Goal: Check status: Check status

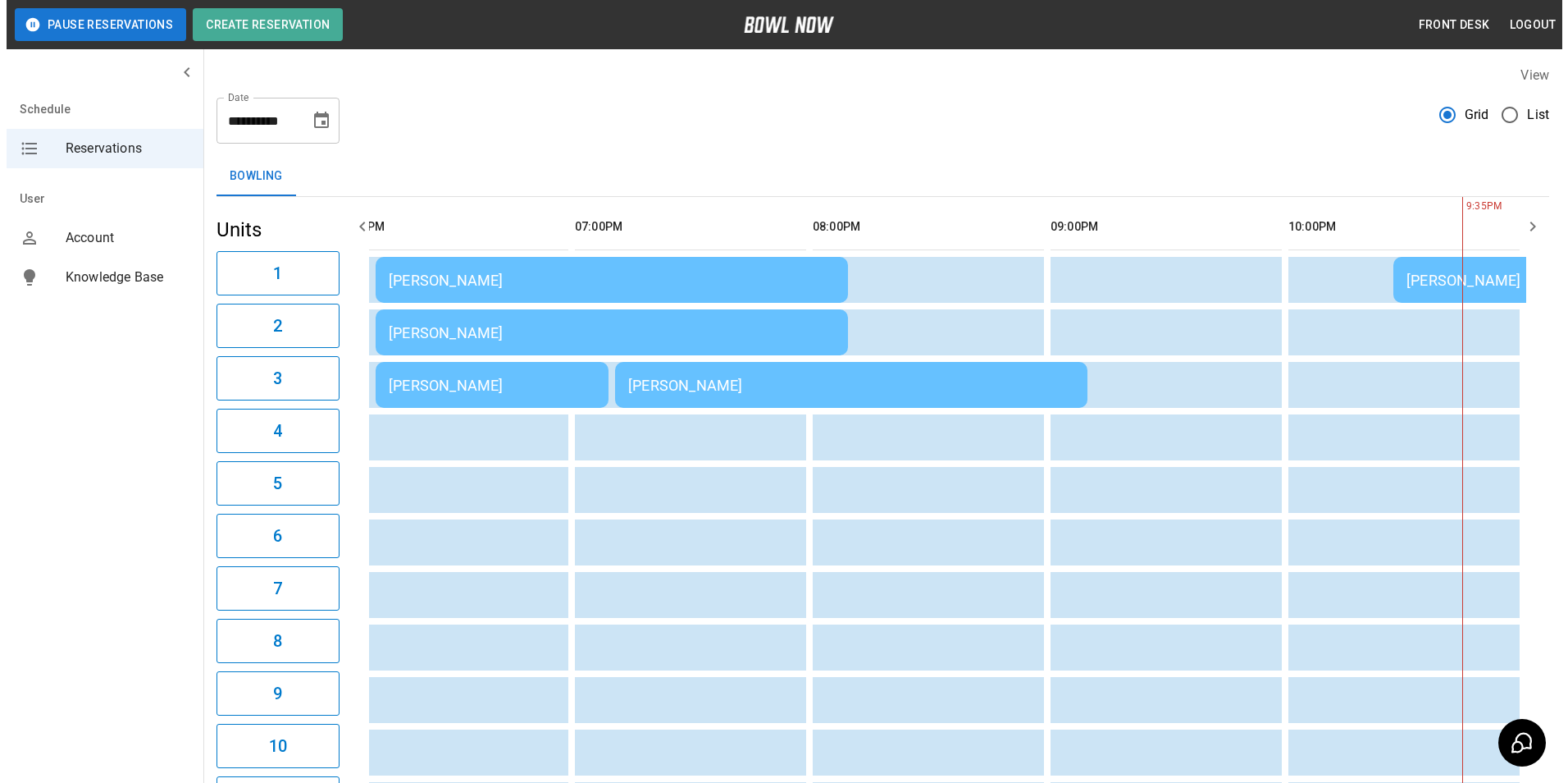
scroll to position [0, 286]
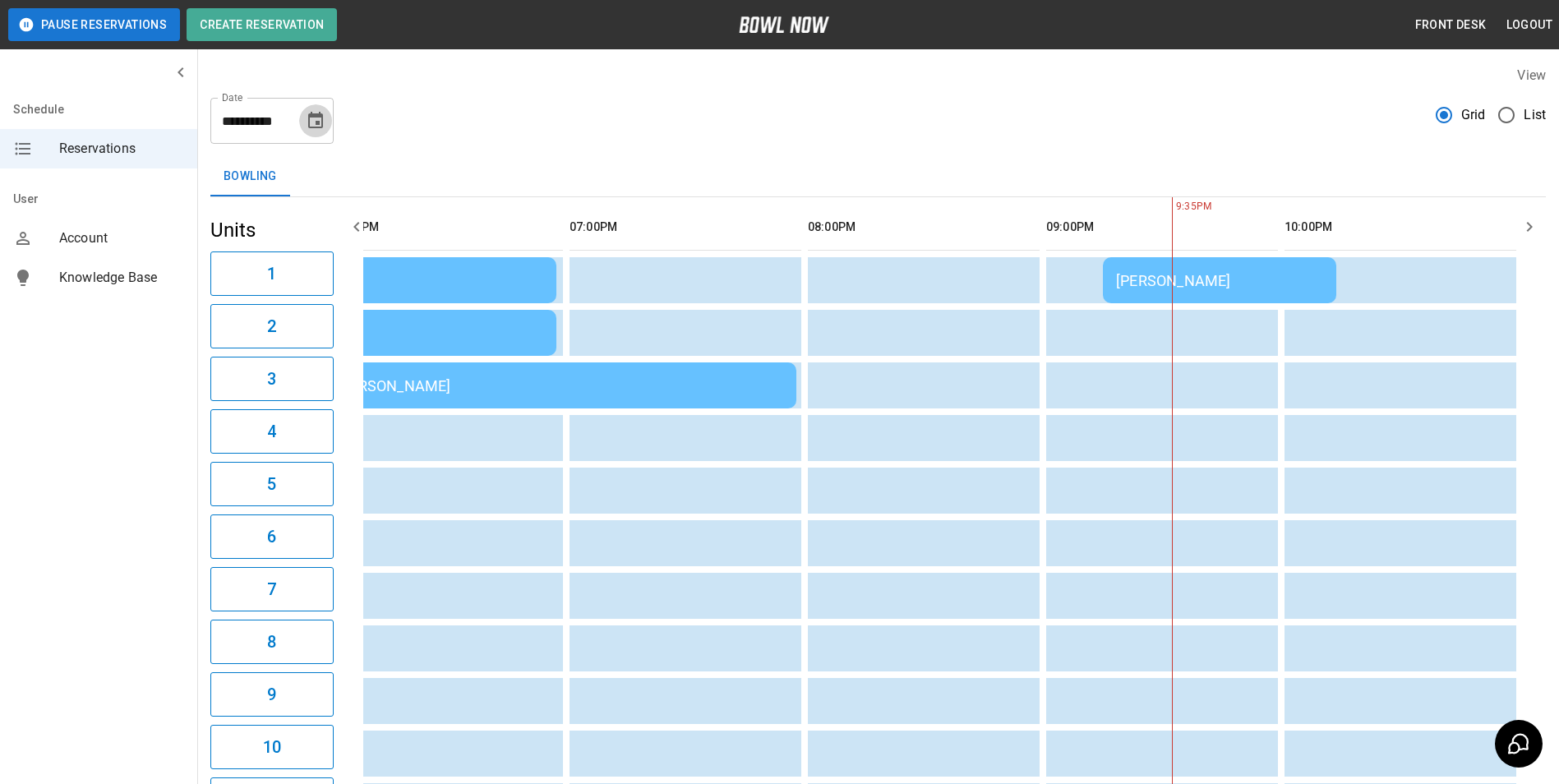
click at [316, 131] on button "Choose date, selected date is Sep 27, 2025" at bounding box center [315, 120] width 33 height 33
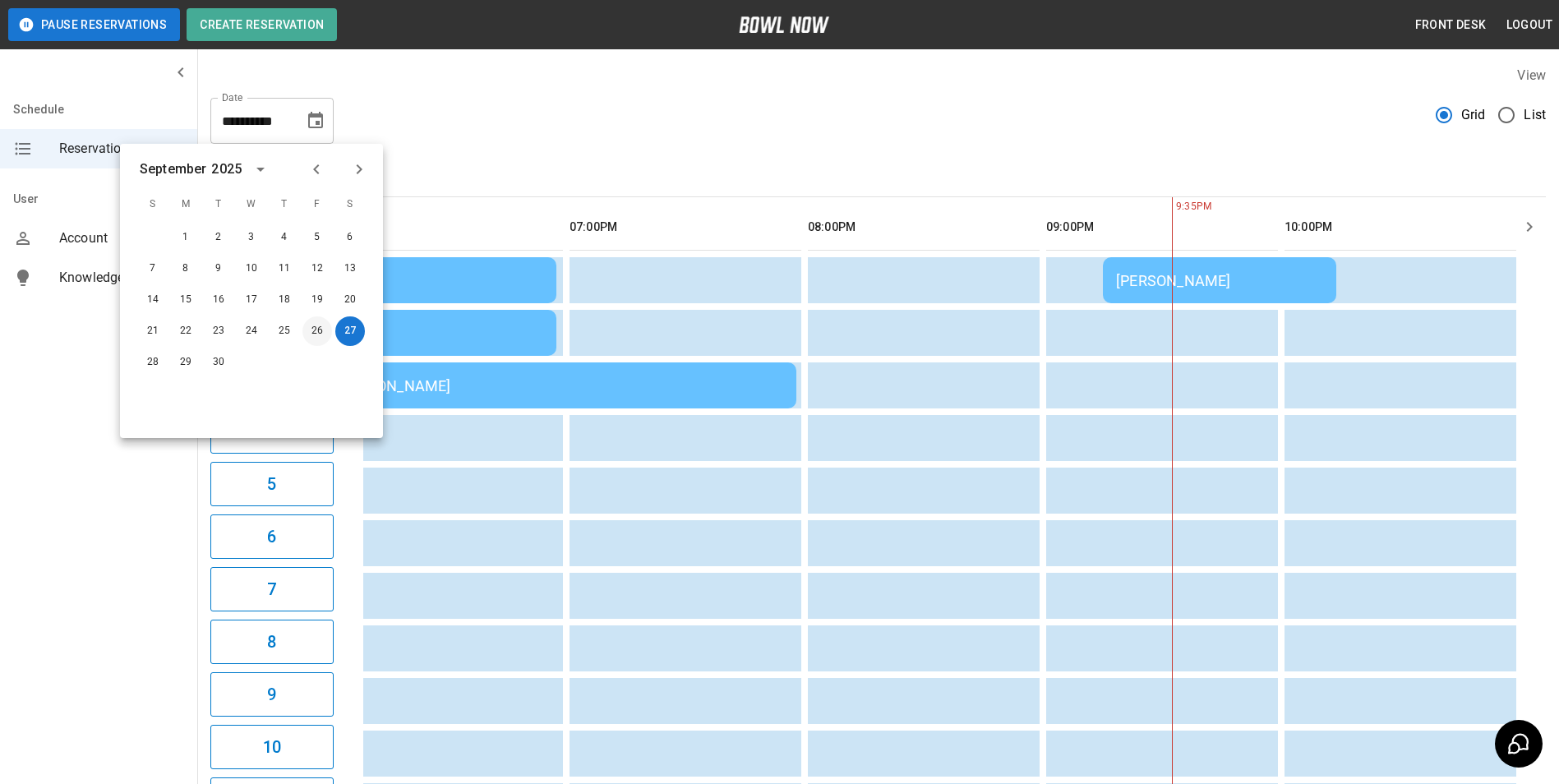
click at [316, 321] on button "26" at bounding box center [317, 331] width 29 height 29
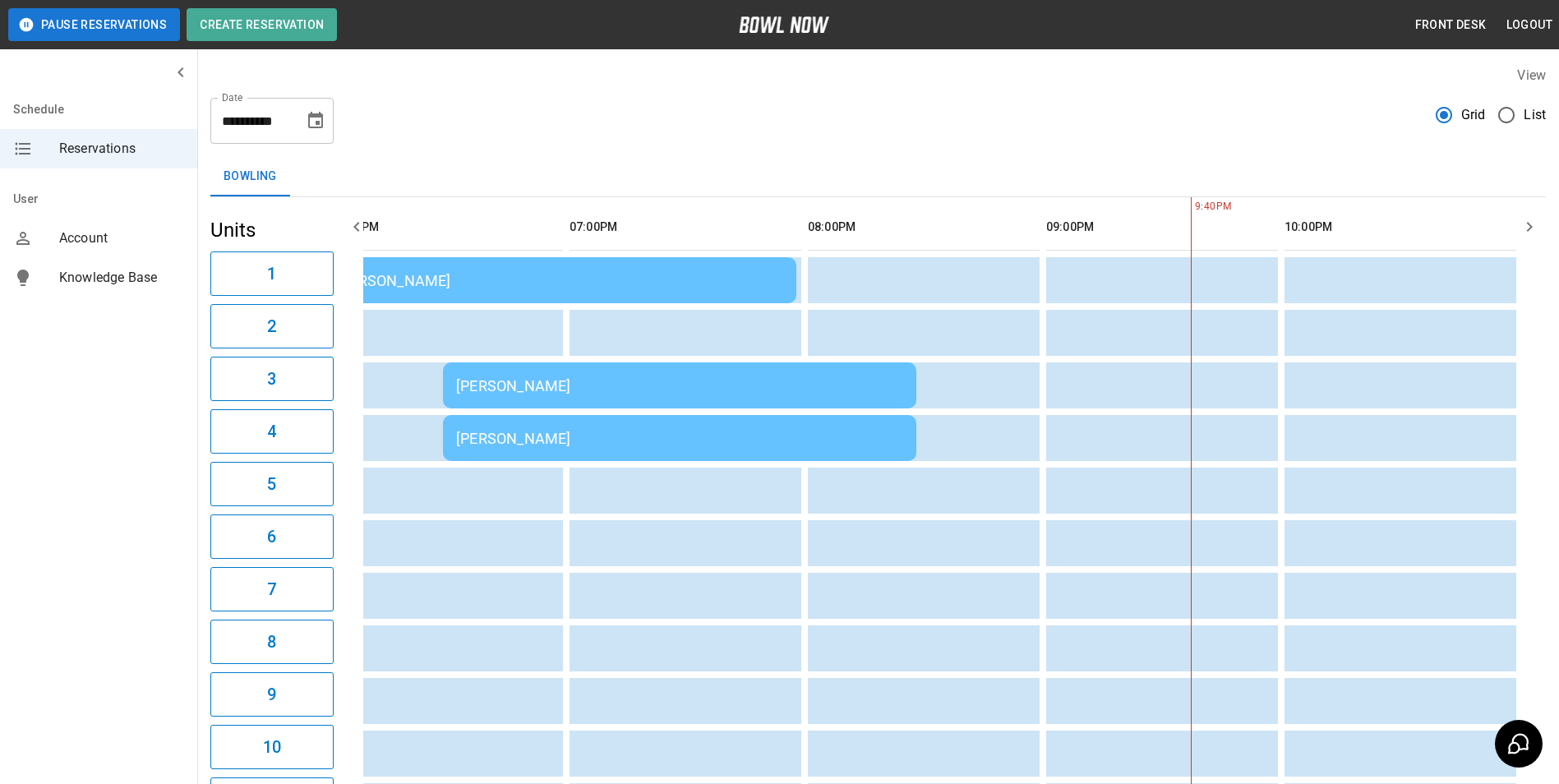
click at [623, 278] on div "[PERSON_NAME]" at bounding box center [560, 281] width 447 height 18
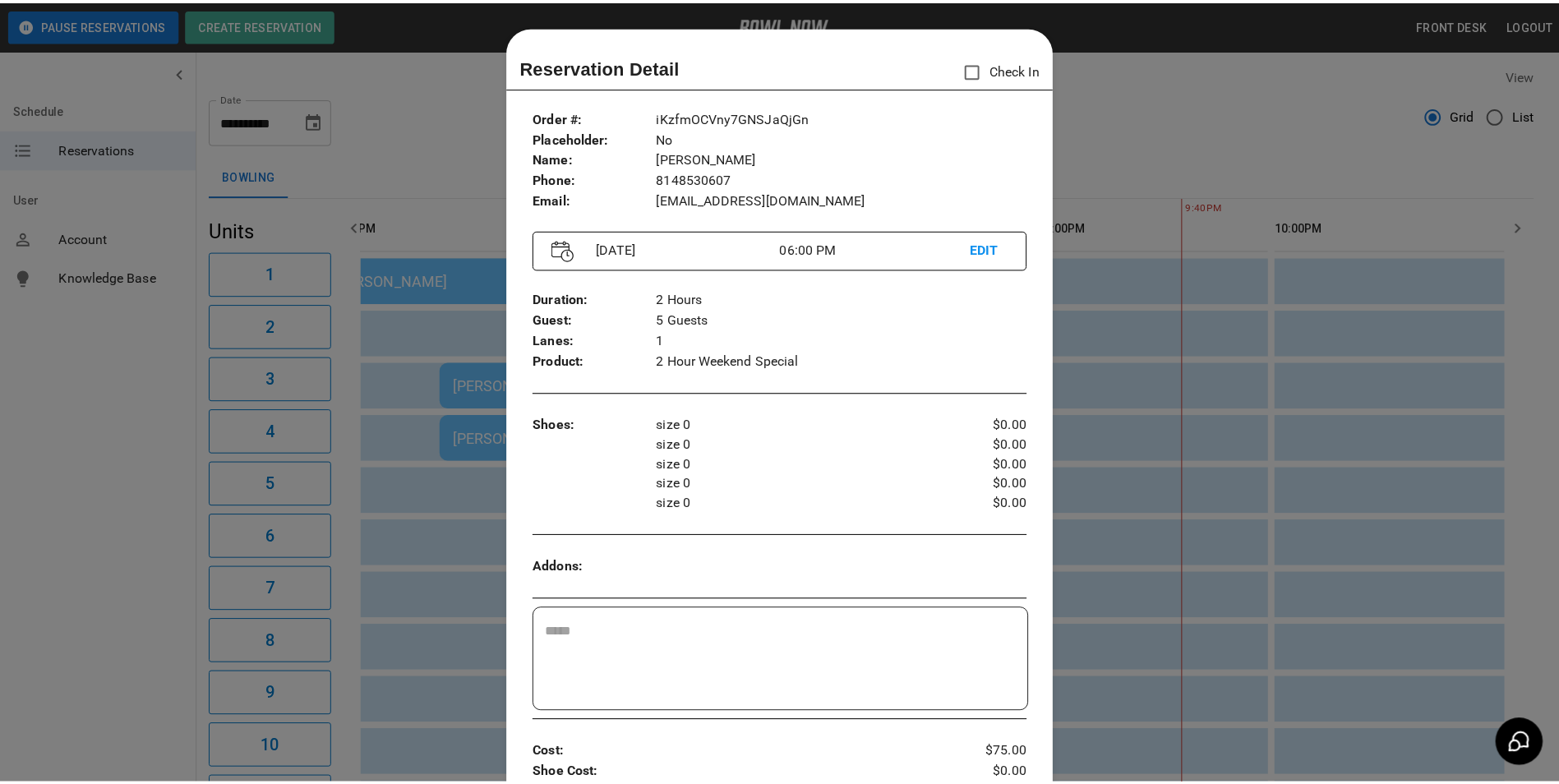
scroll to position [27, 0]
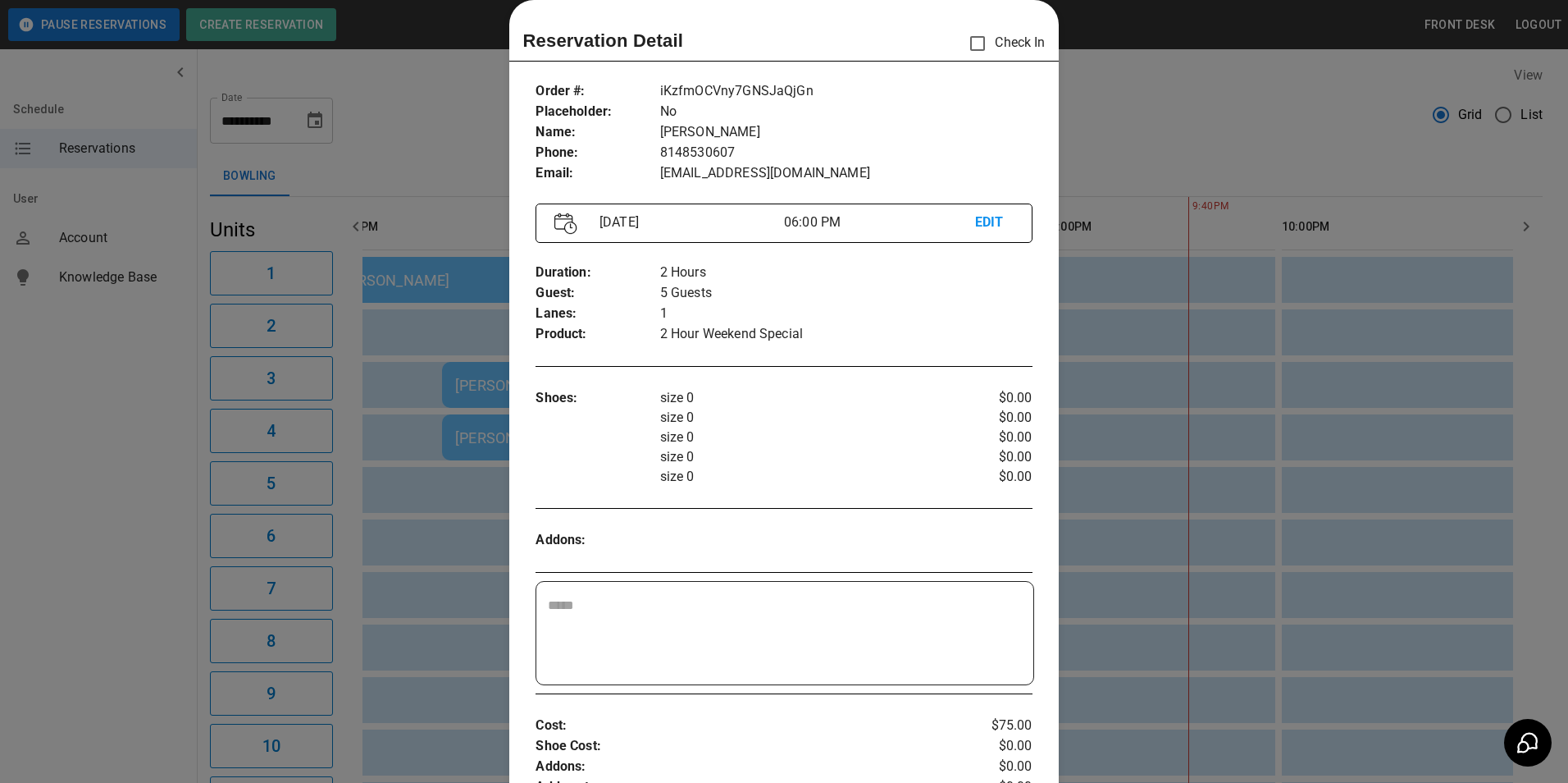
click at [1257, 96] on div at bounding box center [784, 391] width 1568 height 783
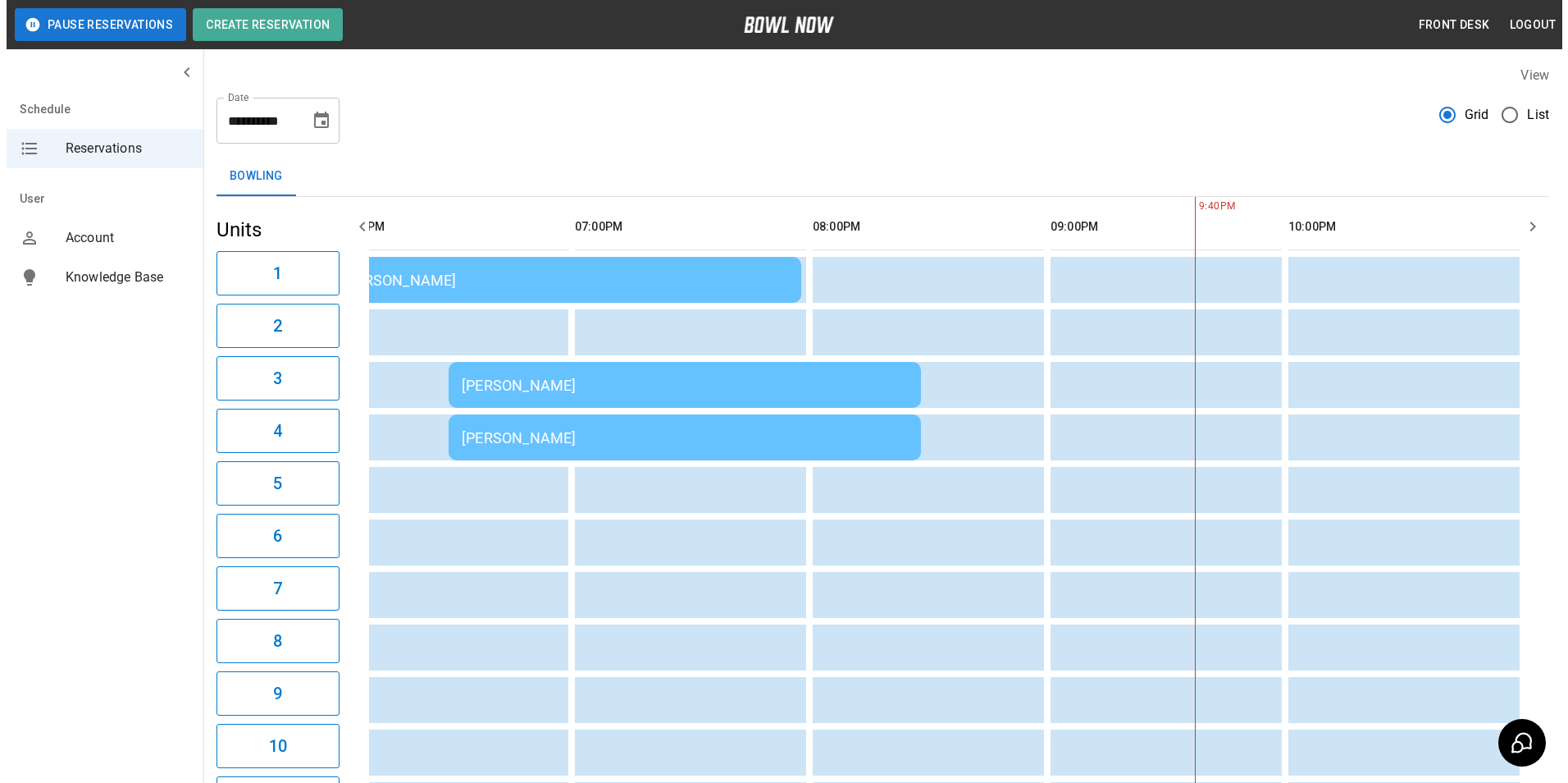
scroll to position [0, 274]
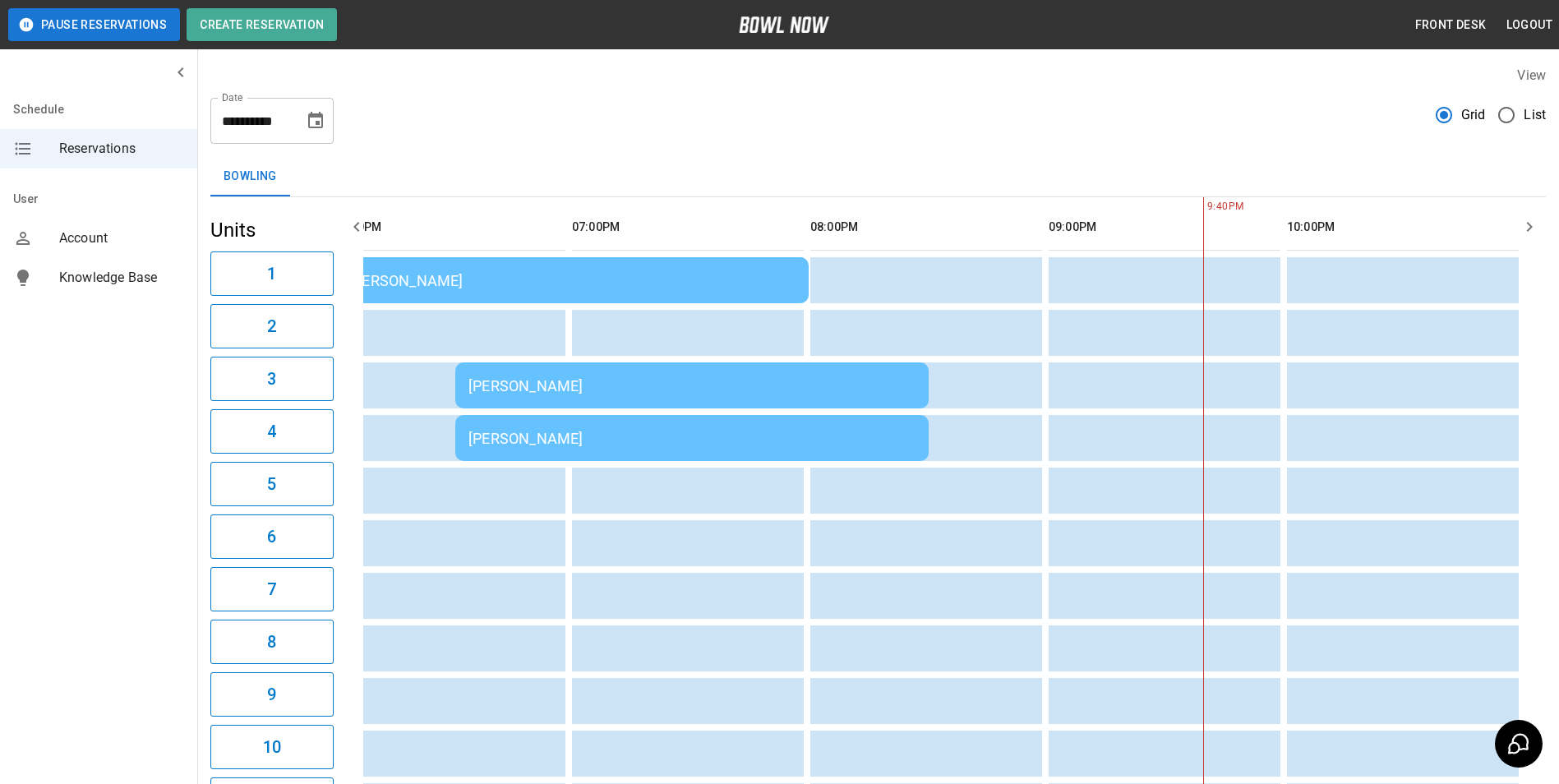
click at [715, 383] on div "[PERSON_NAME]" at bounding box center [692, 386] width 447 height 18
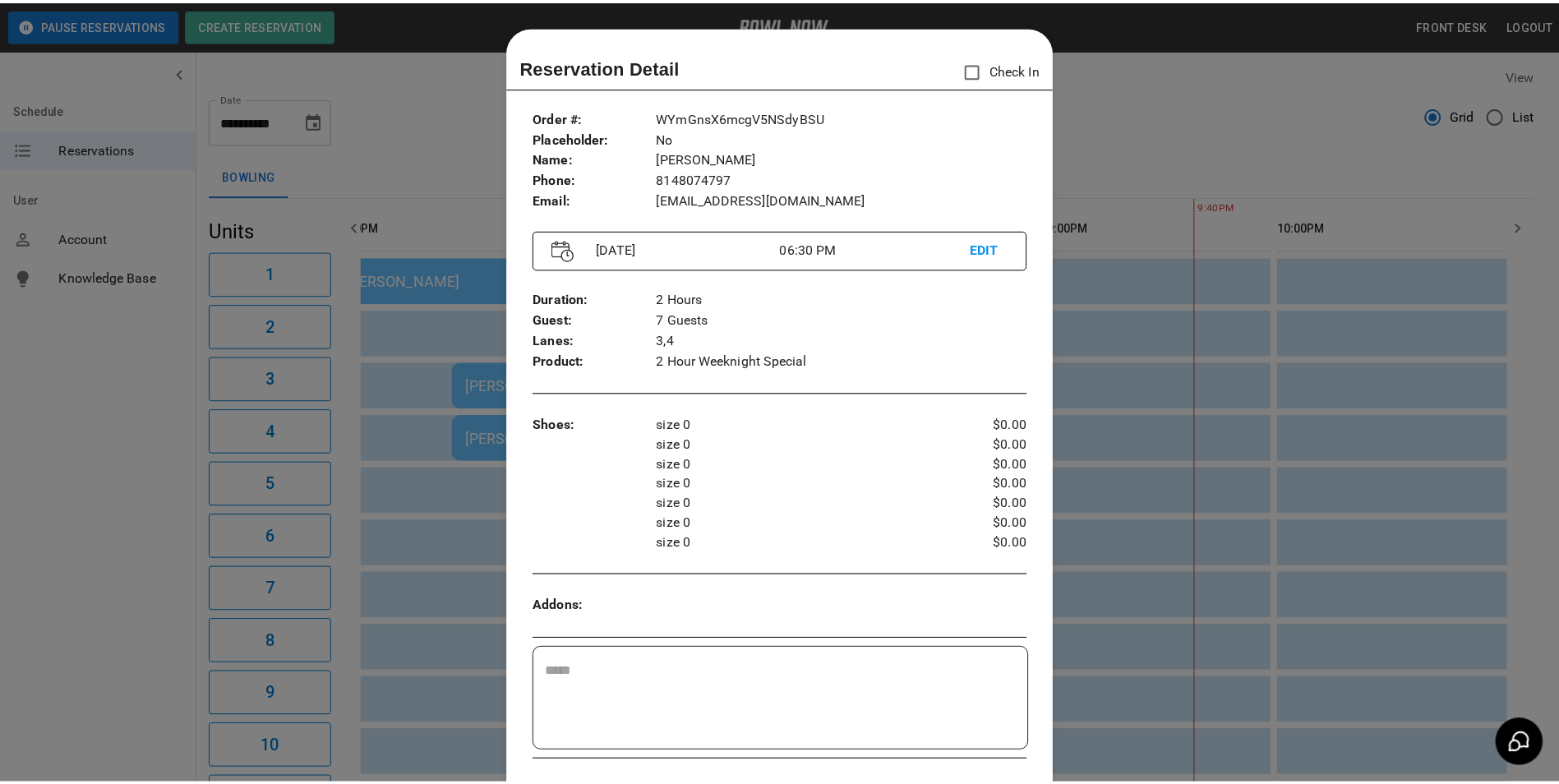
scroll to position [27, 0]
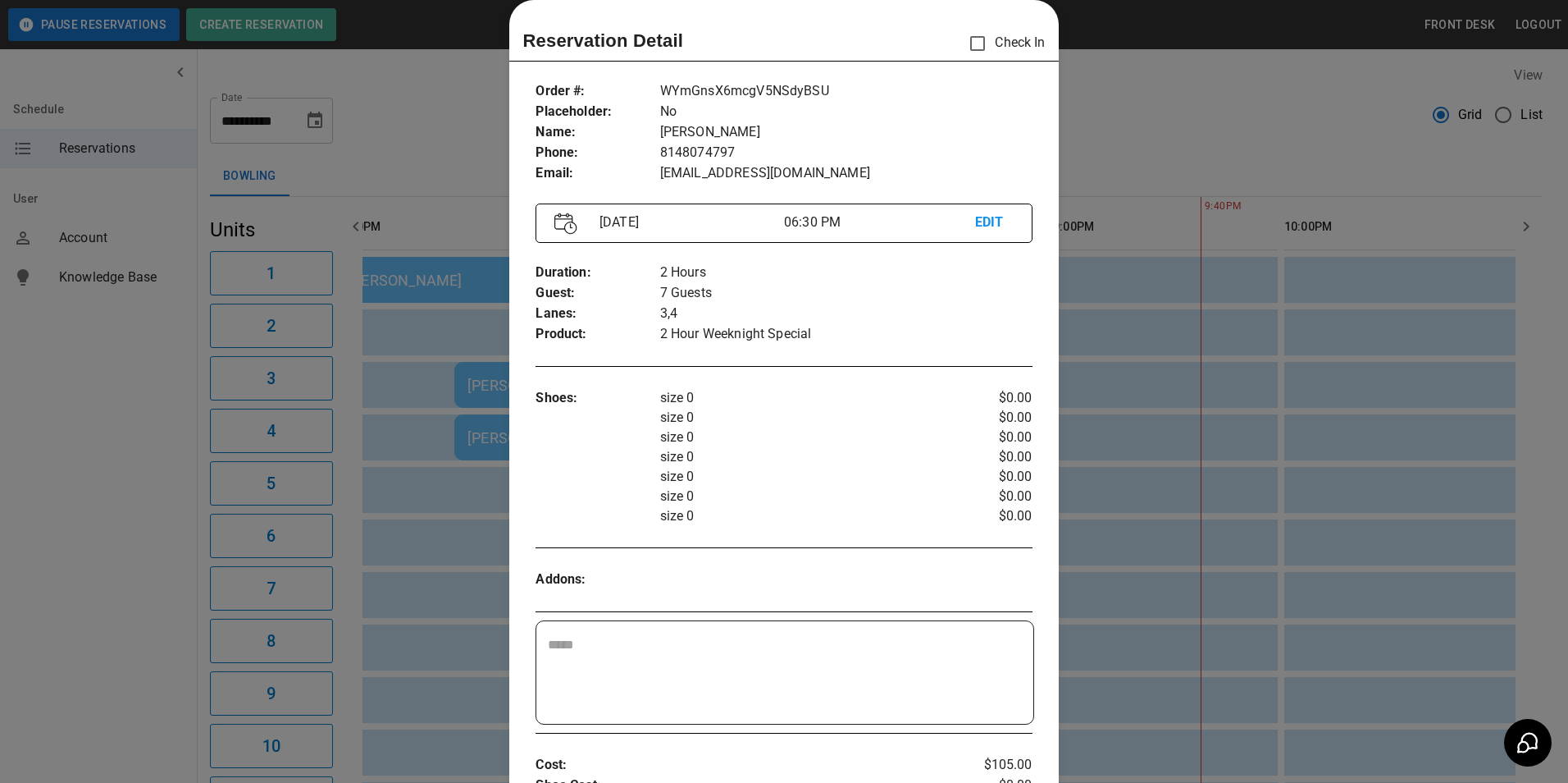
click at [1189, 124] on div at bounding box center [784, 391] width 1568 height 783
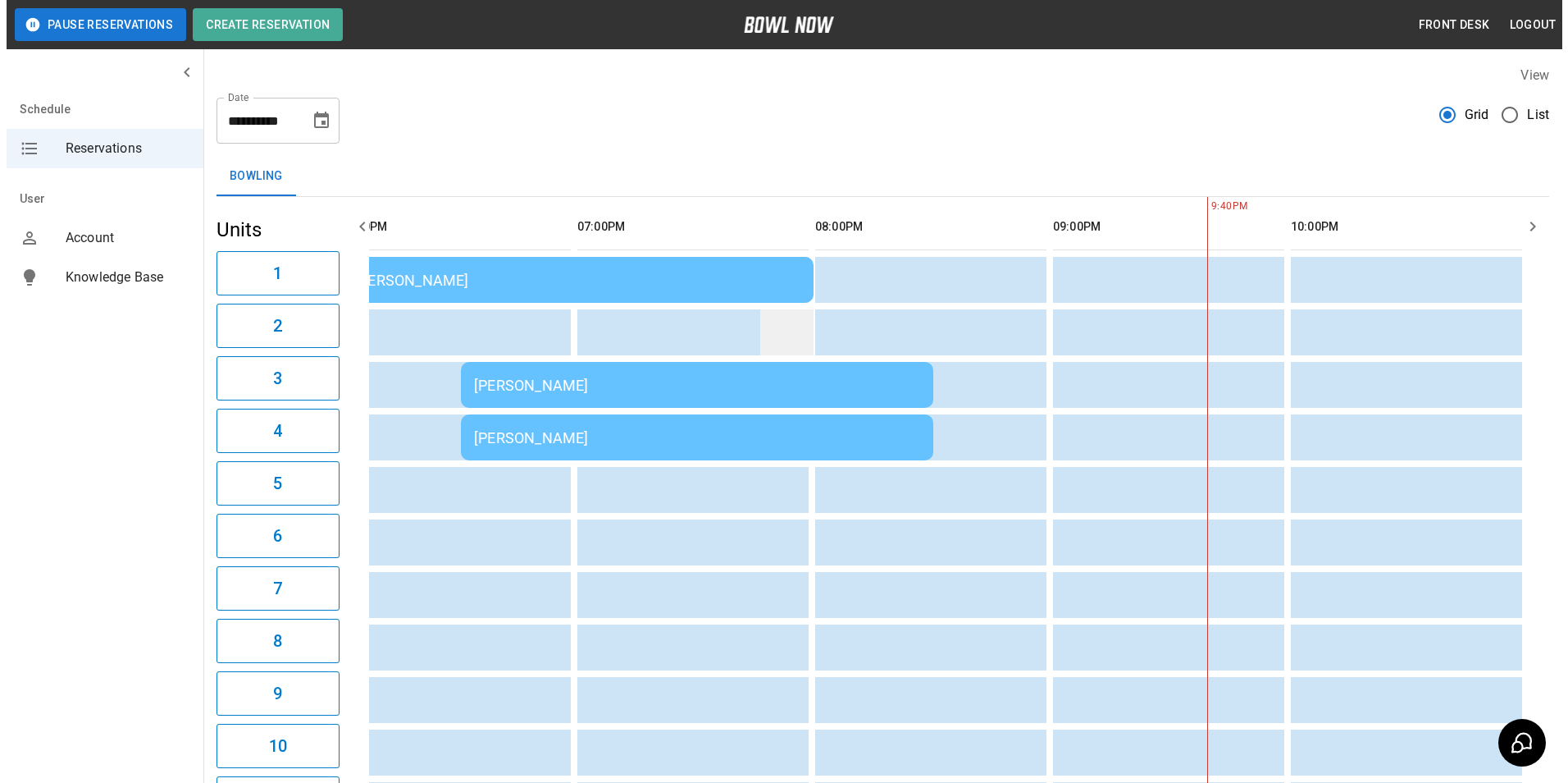
scroll to position [0, 254]
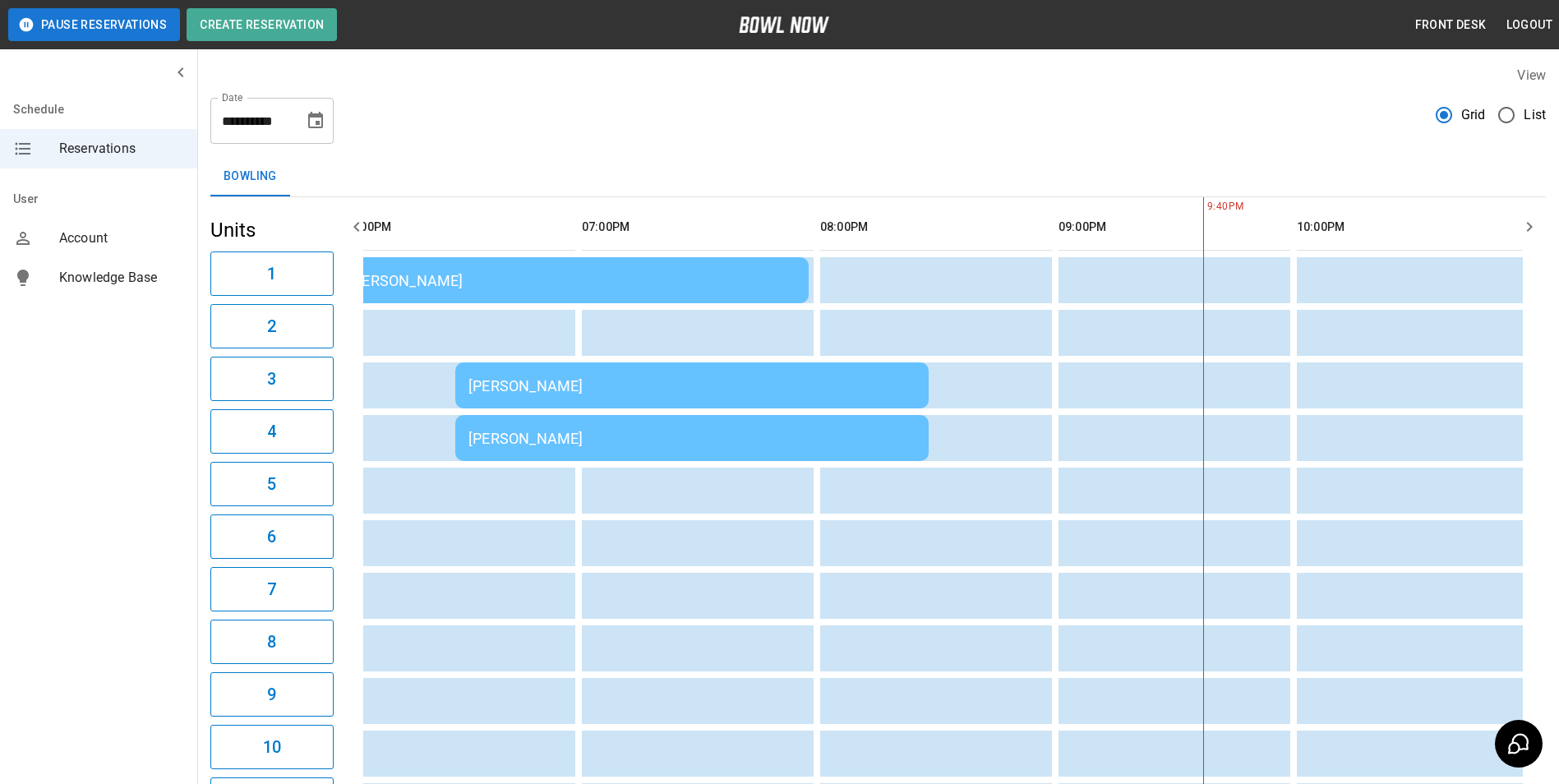
click at [695, 430] on div "[PERSON_NAME]" at bounding box center [692, 438] width 447 height 18
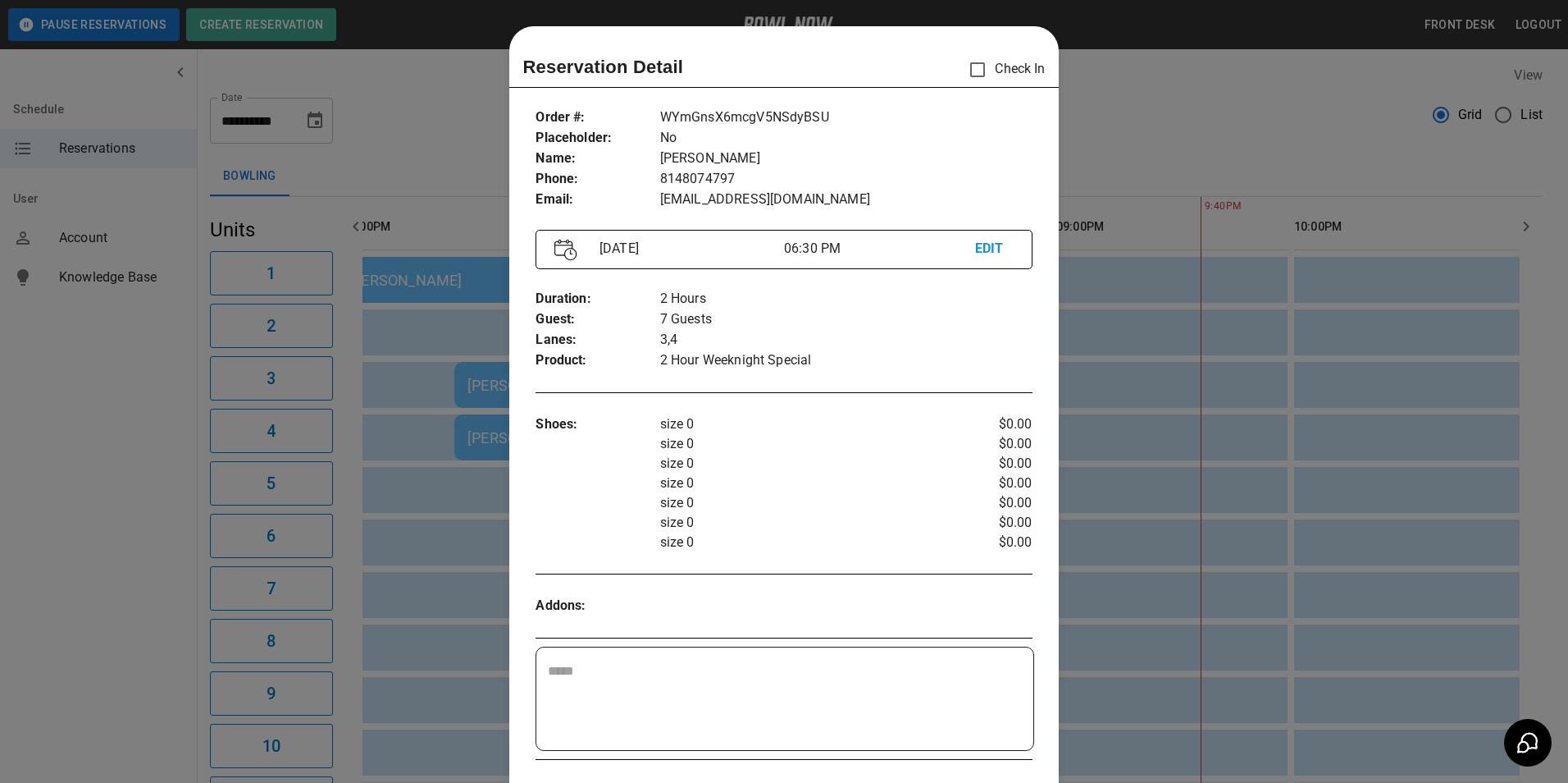
scroll to position [26, 0]
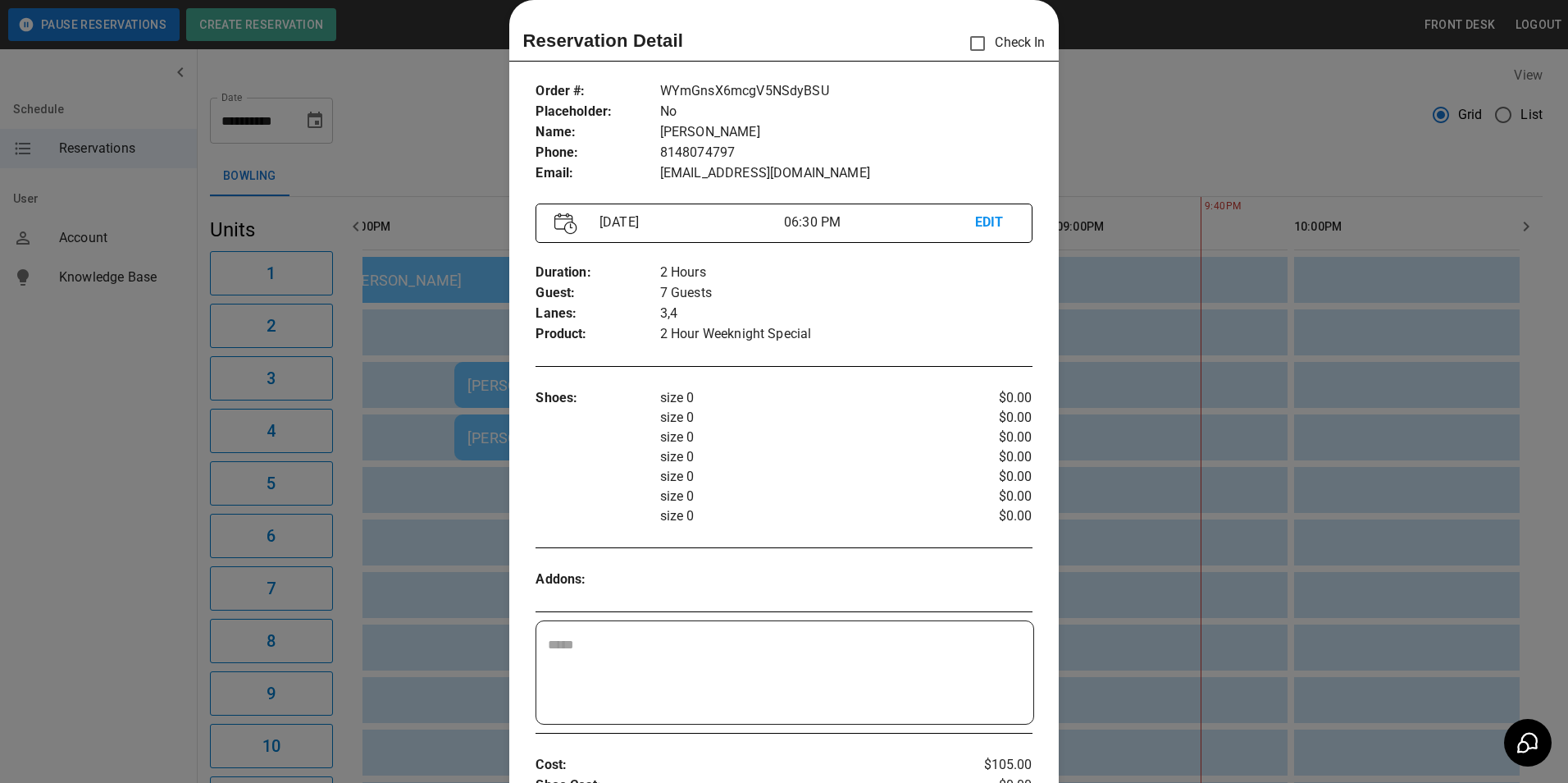
click at [1126, 144] on div at bounding box center [784, 391] width 1568 height 783
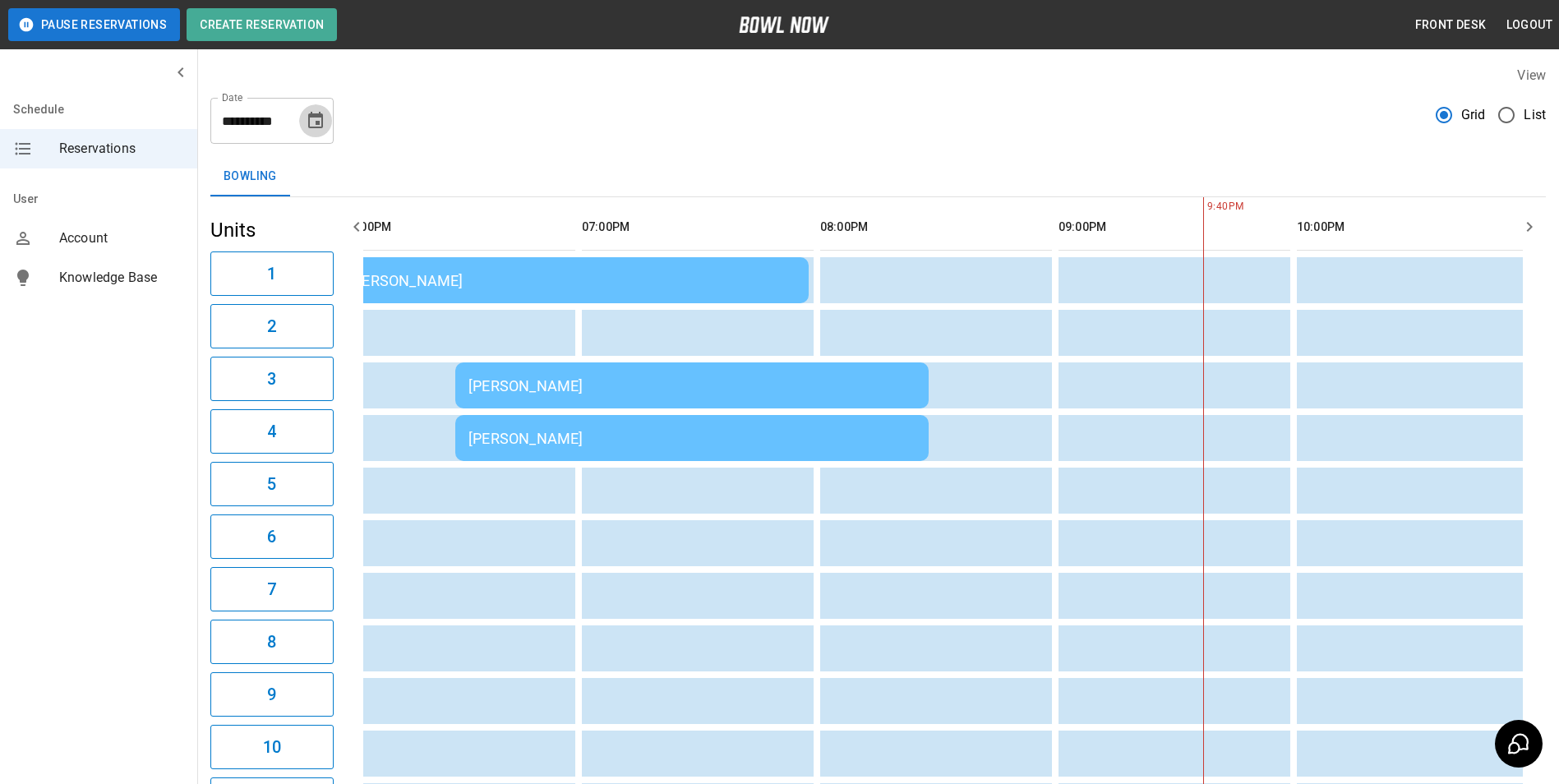
click at [320, 118] on icon "Choose date, selected date is Sep 26, 2025" at bounding box center [316, 120] width 19 height 19
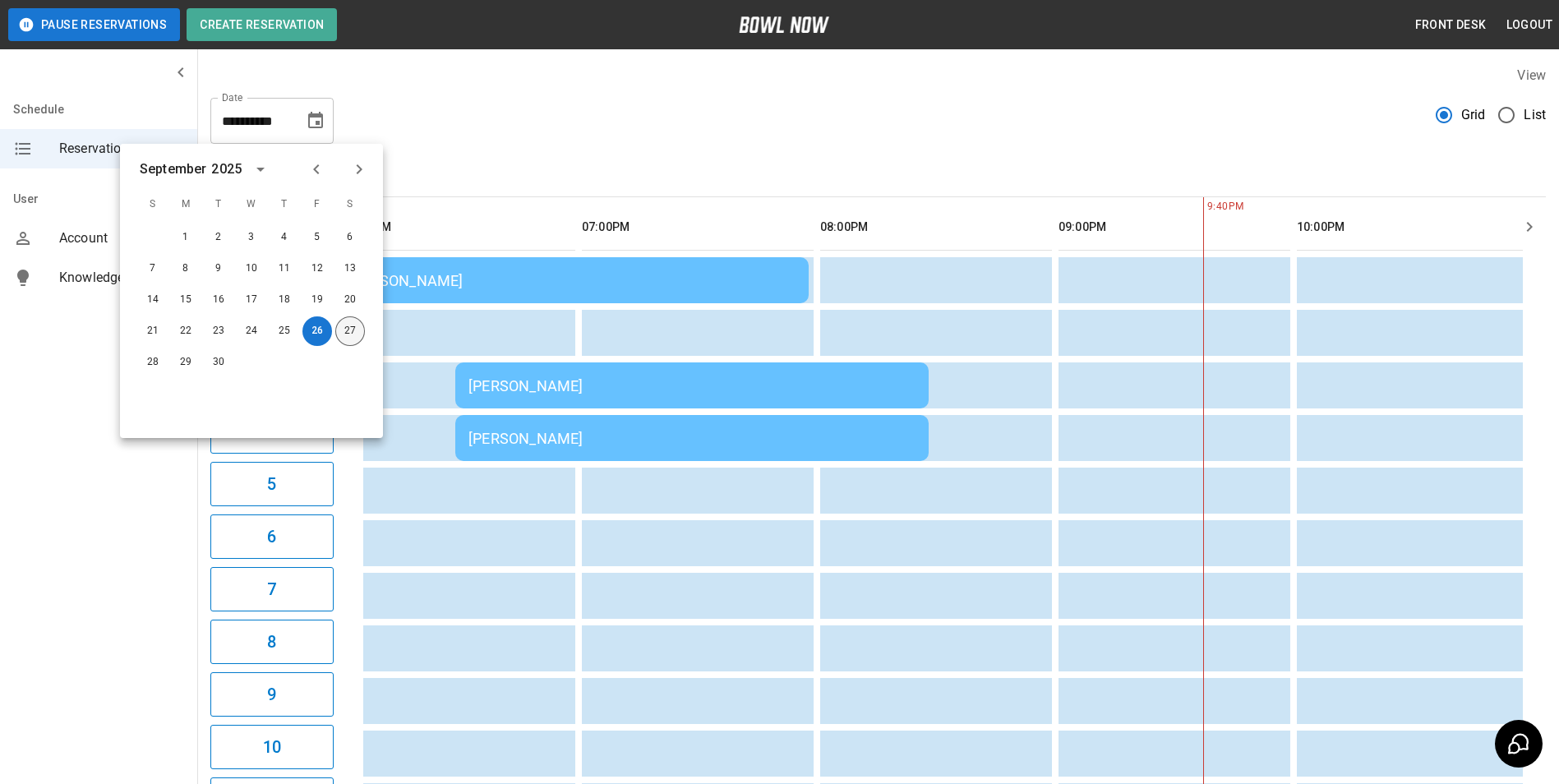
click at [355, 331] on button "27" at bounding box center [349, 331] width 29 height 29
type input "**********"
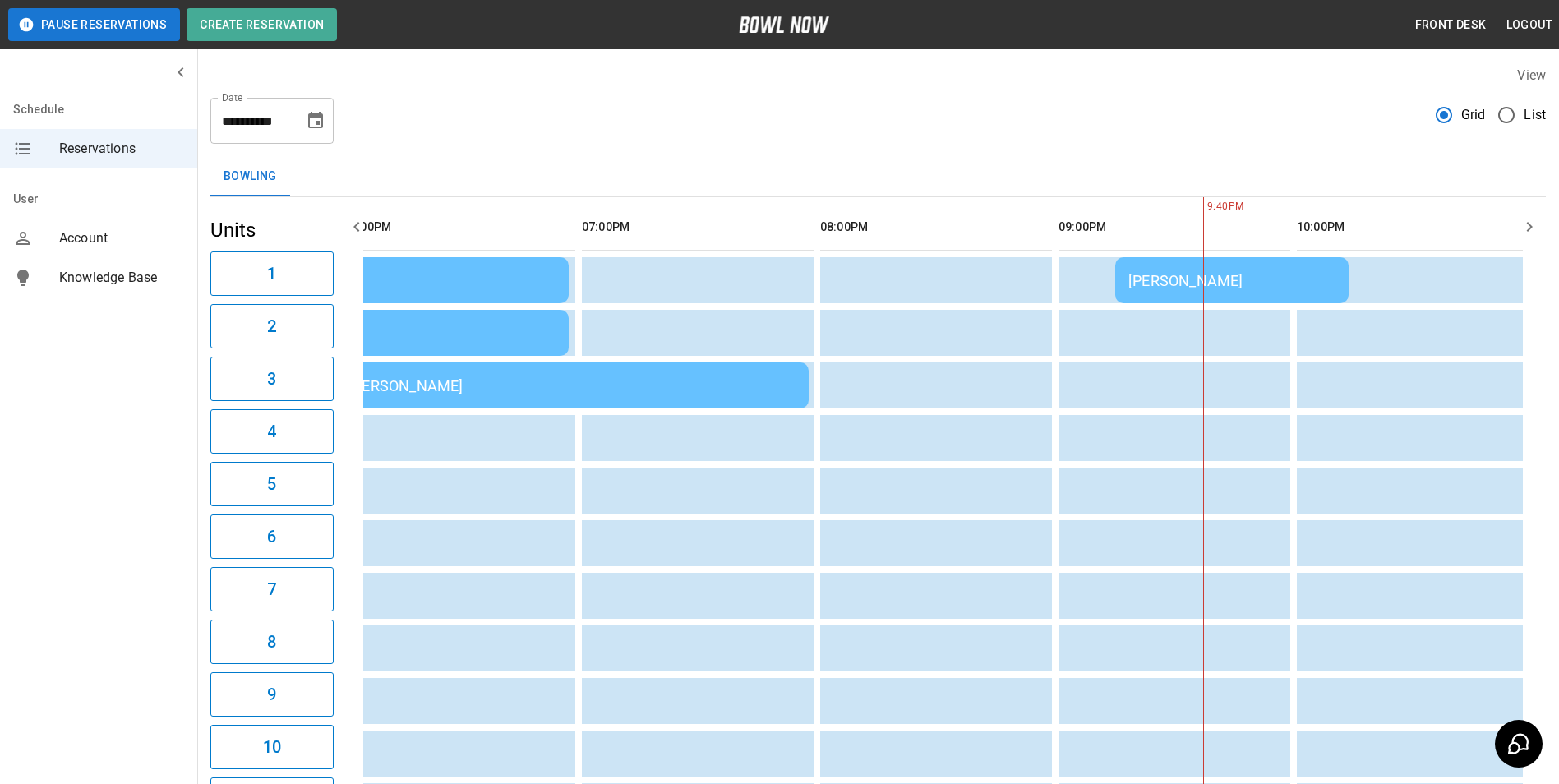
click at [1143, 278] on div "[PERSON_NAME]" at bounding box center [1232, 281] width 207 height 18
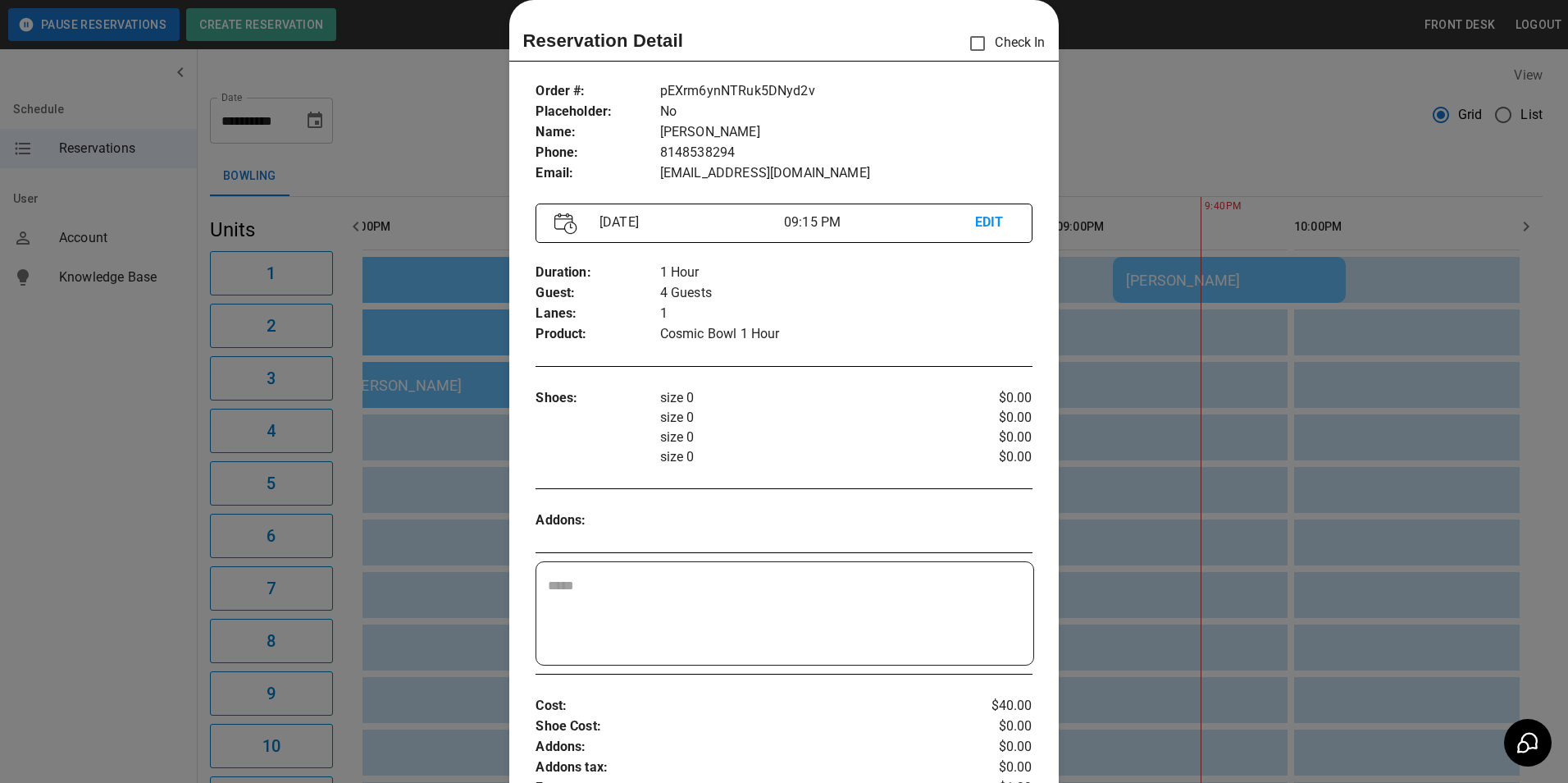
click at [1167, 132] on div at bounding box center [784, 391] width 1568 height 783
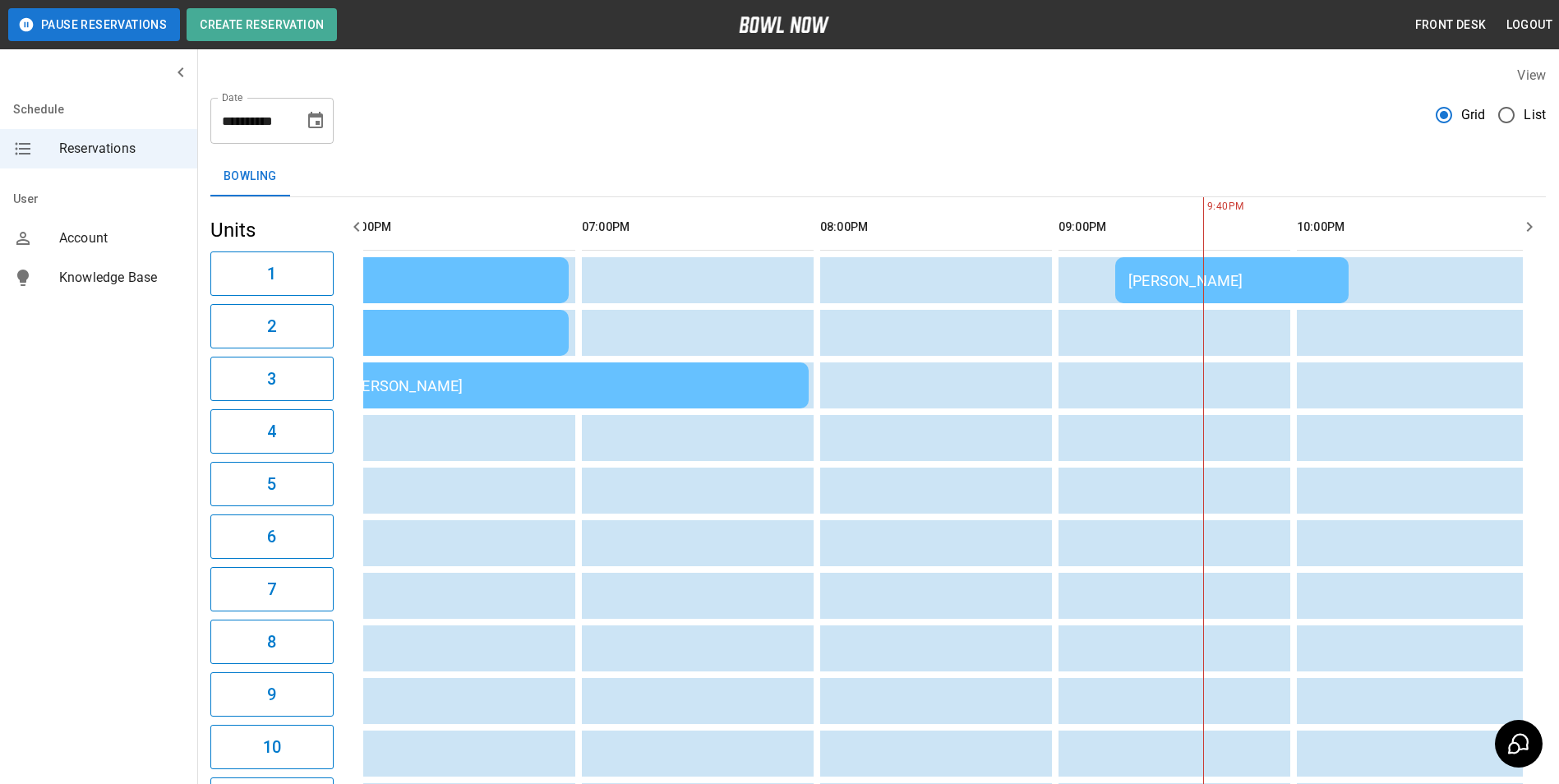
click at [533, 280] on div "[PERSON_NAME]" at bounding box center [332, 281] width 447 height 18
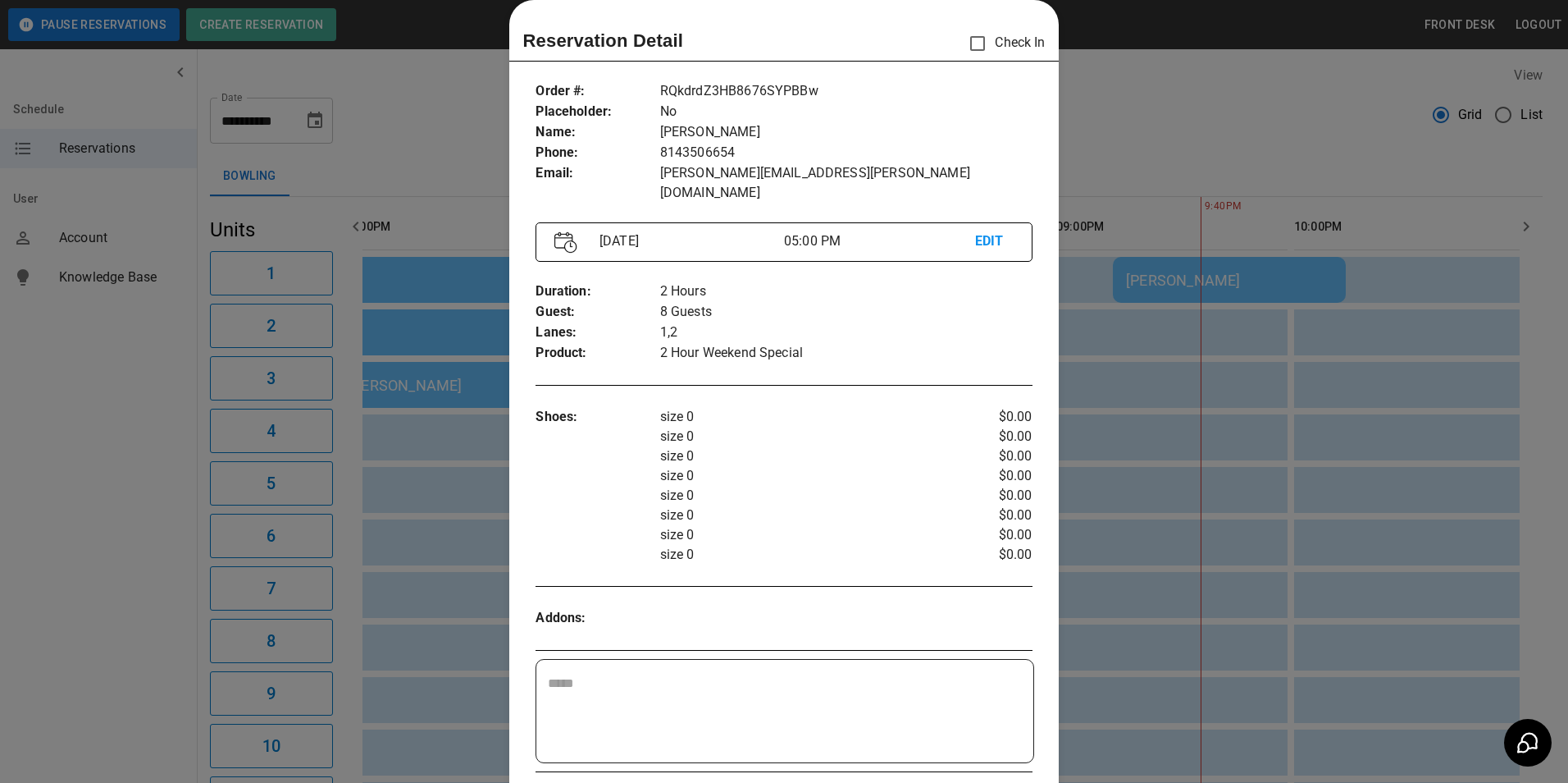
click at [1107, 132] on div at bounding box center [784, 391] width 1568 height 783
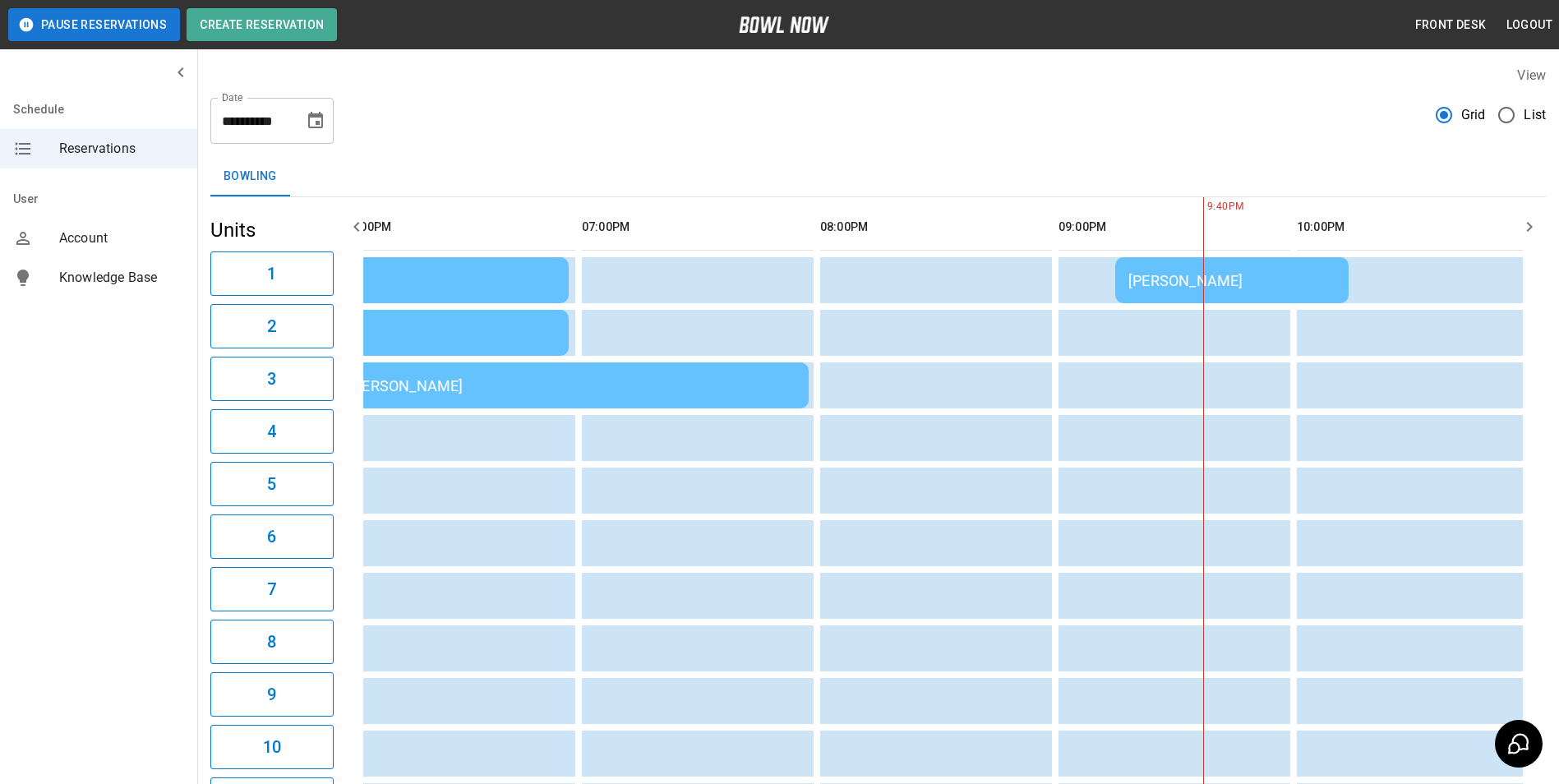
click at [503, 329] on div "[PERSON_NAME]" at bounding box center [332, 333] width 447 height 18
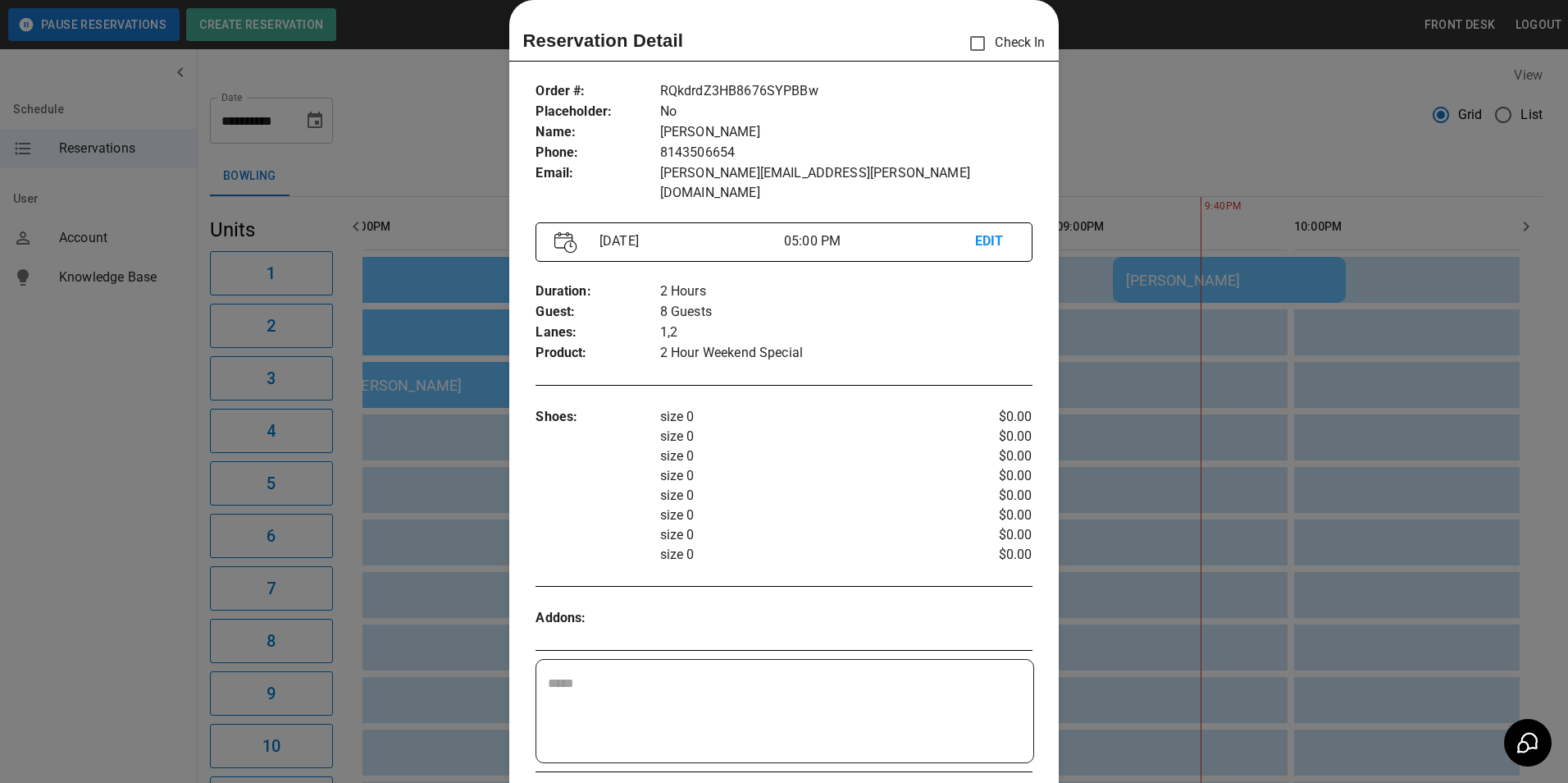
click at [1114, 122] on div at bounding box center [784, 391] width 1568 height 783
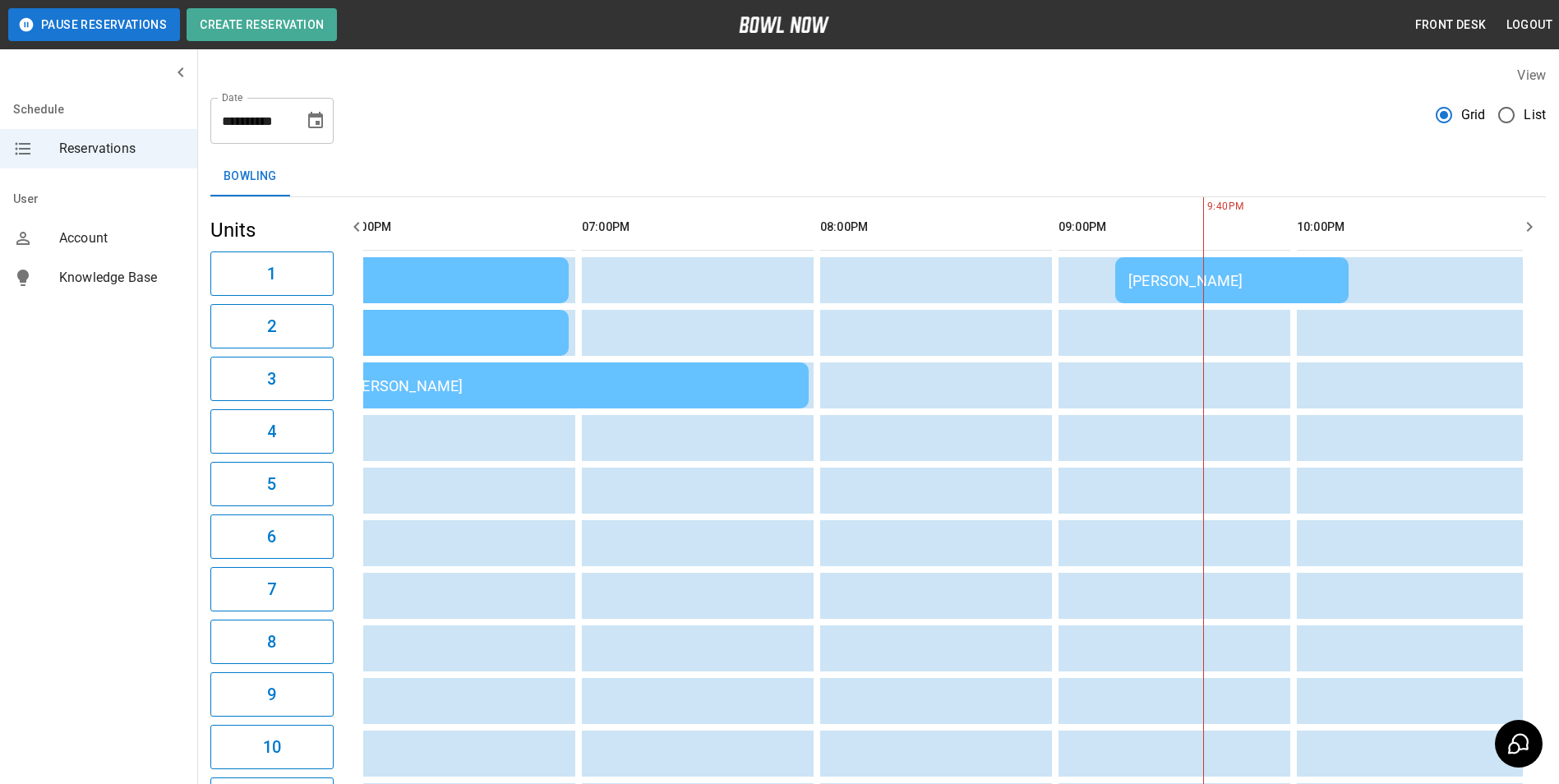
click at [553, 383] on div "[PERSON_NAME]" at bounding box center [572, 386] width 447 height 18
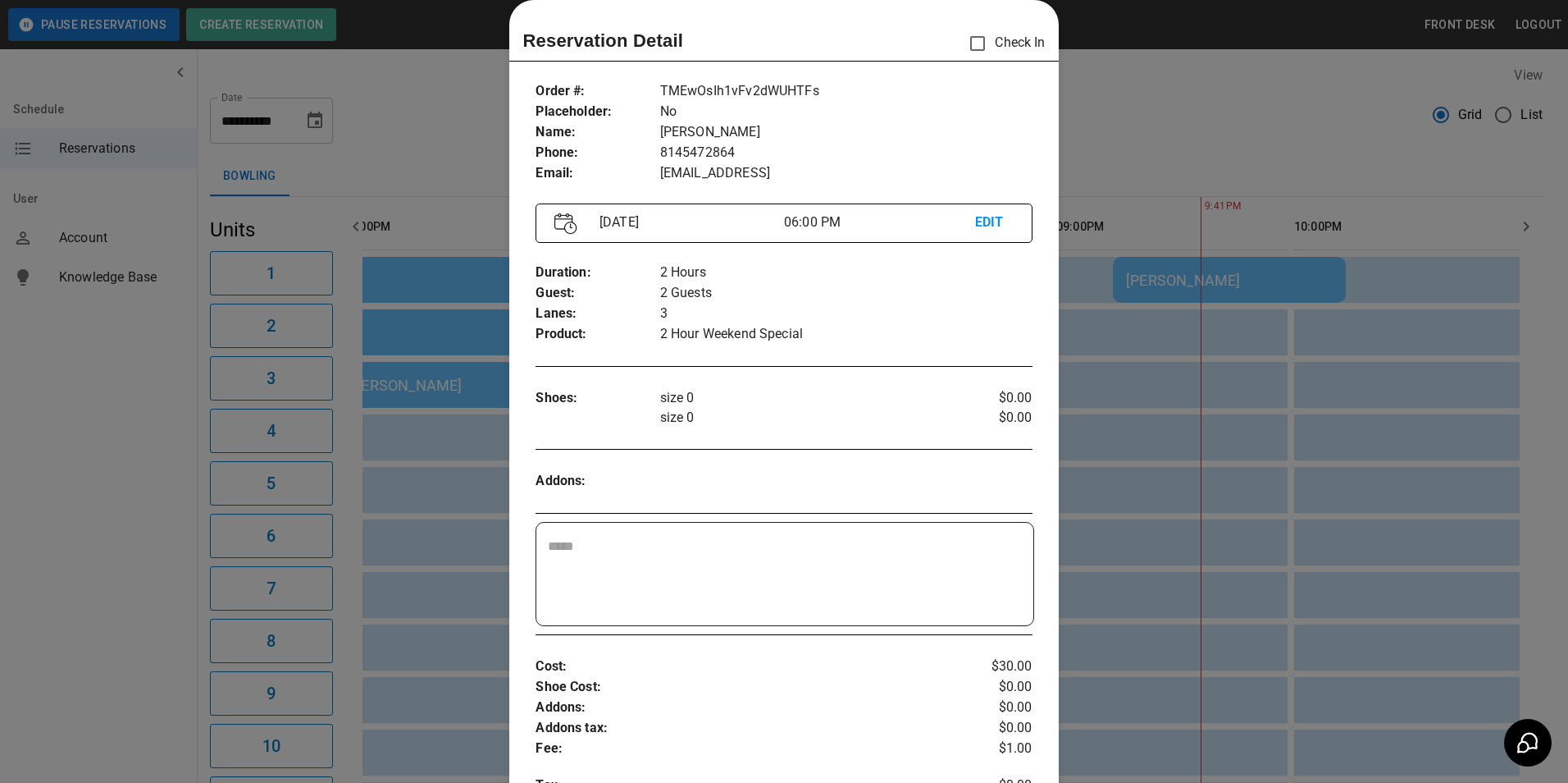
click at [1098, 139] on div at bounding box center [784, 391] width 1568 height 783
